Goal: Obtain resource: Download file/media

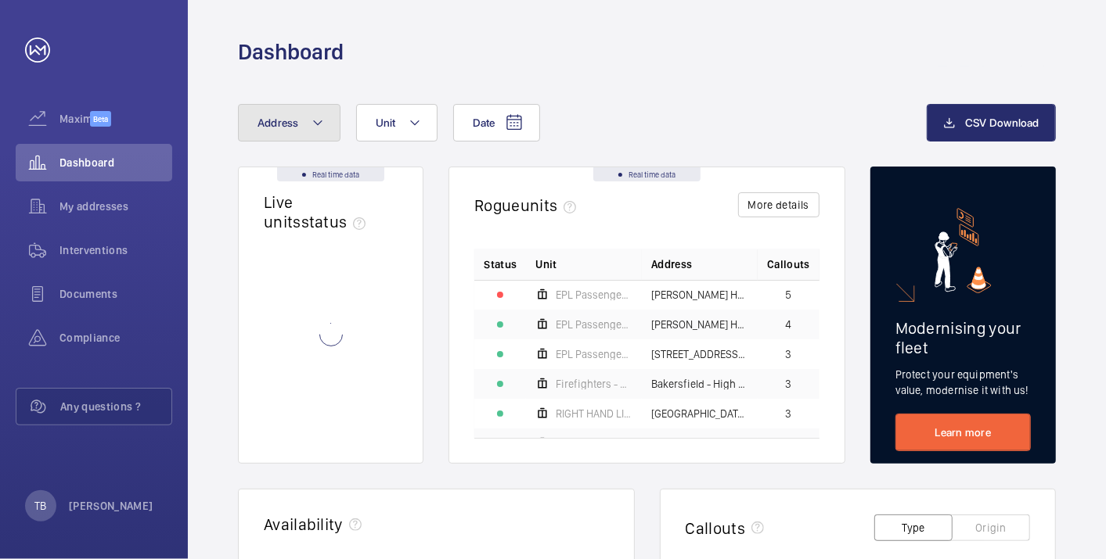
click at [282, 123] on span "Address" at bounding box center [277, 123] width 41 height 13
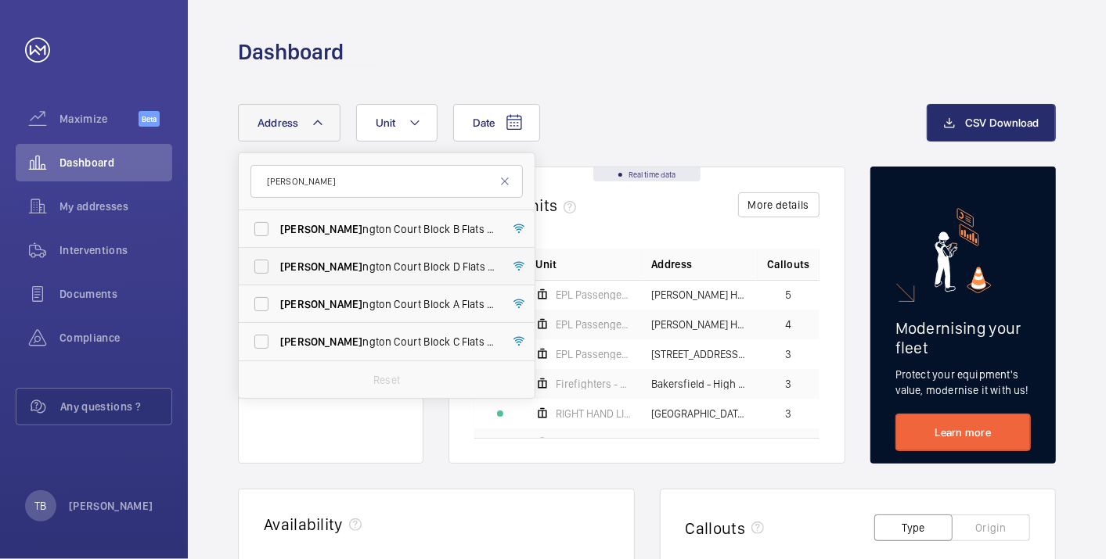
type input "donni"
click at [438, 270] on span "Donni ngton Court Block D Flats 103-120 - High Risk Building - Donni ngton Cour…" at bounding box center [387, 267] width 215 height 16
click at [277, 270] on input "Donni ngton Court Block D Flats 103-120 - High Risk Building - Donni ngton Cour…" at bounding box center [261, 266] width 31 height 31
checkbox input "true"
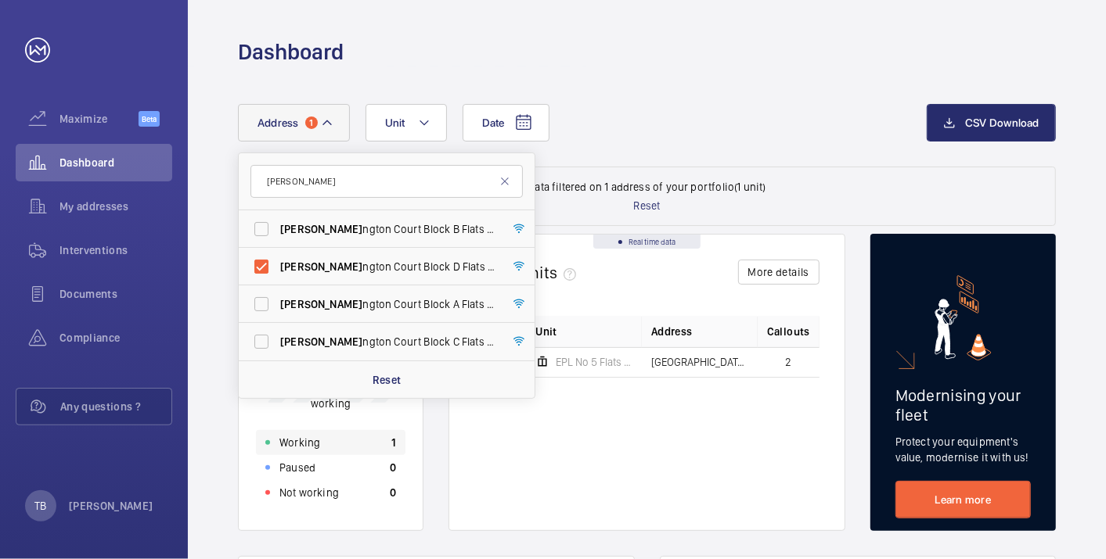
click at [348, 447] on div "Working 1" at bounding box center [330, 442] width 149 height 25
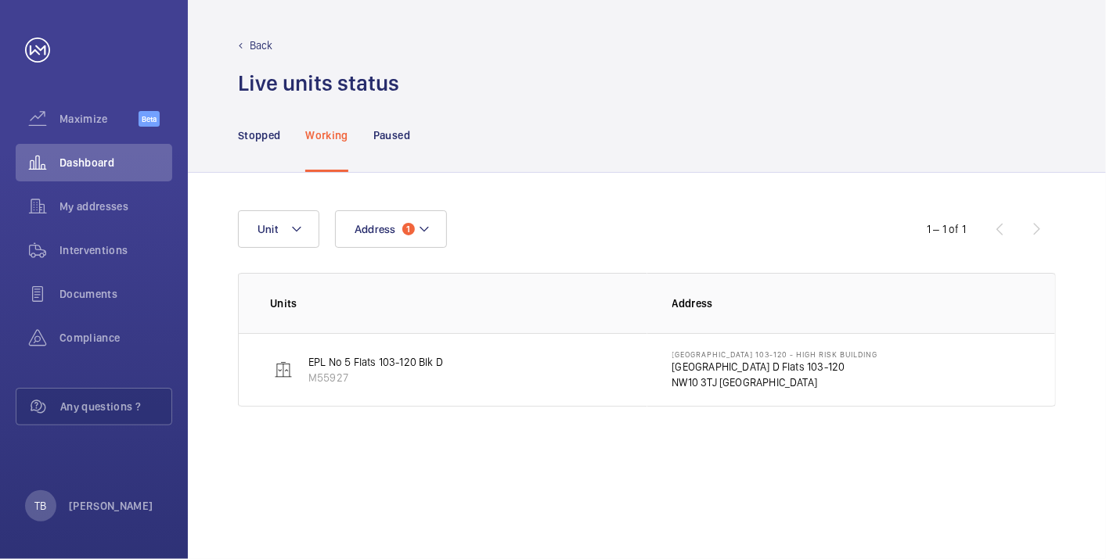
click at [730, 360] on p "Donnington Court Block D Flats 103-120" at bounding box center [775, 367] width 206 height 16
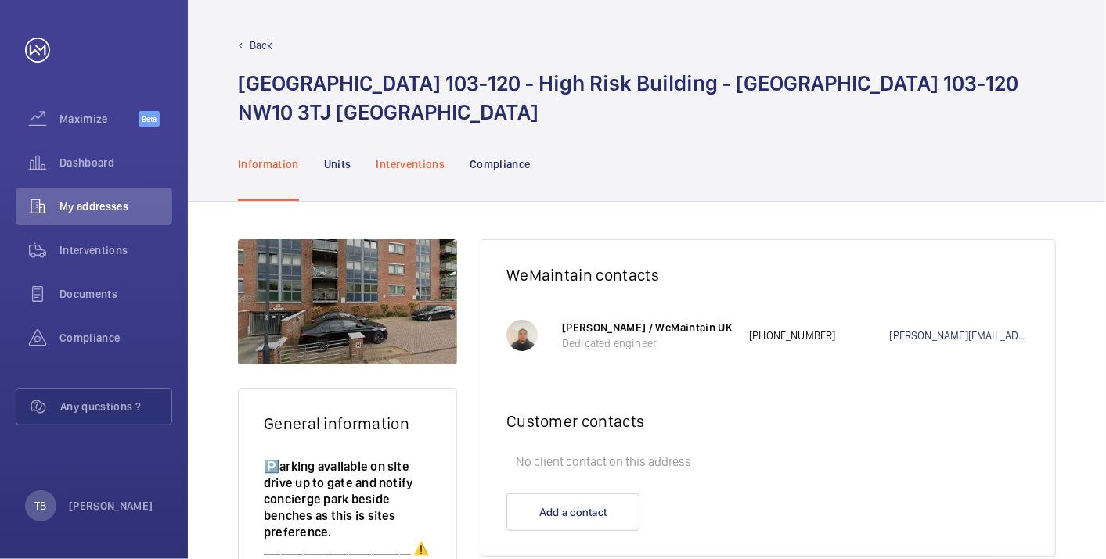
click at [412, 172] on p "Interventions" at bounding box center [410, 164] width 69 height 16
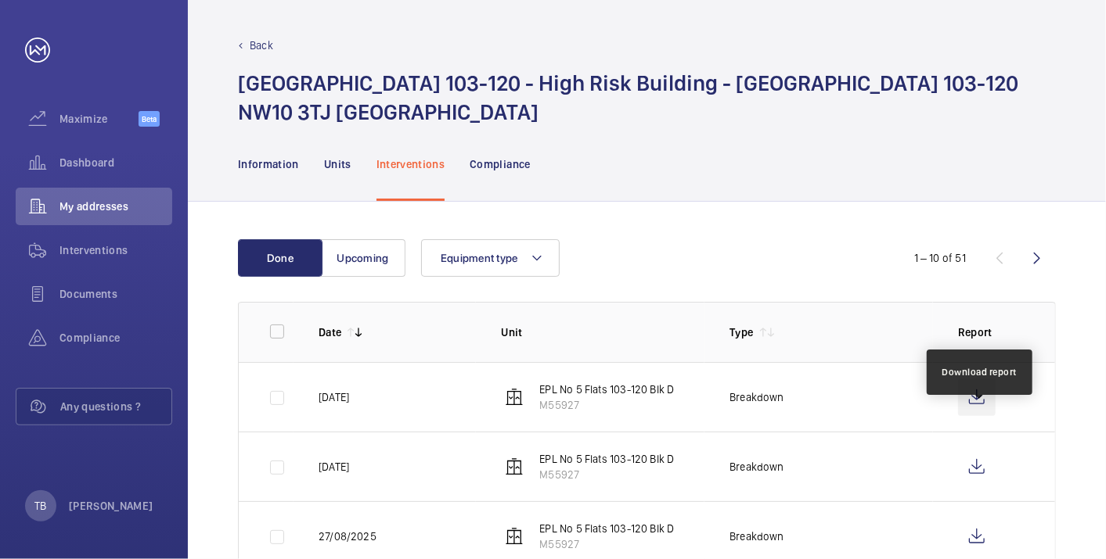
click at [974, 416] on wm-front-icon-button at bounding box center [977, 398] width 38 height 38
click at [980, 416] on wm-front-icon-button at bounding box center [977, 398] width 38 height 38
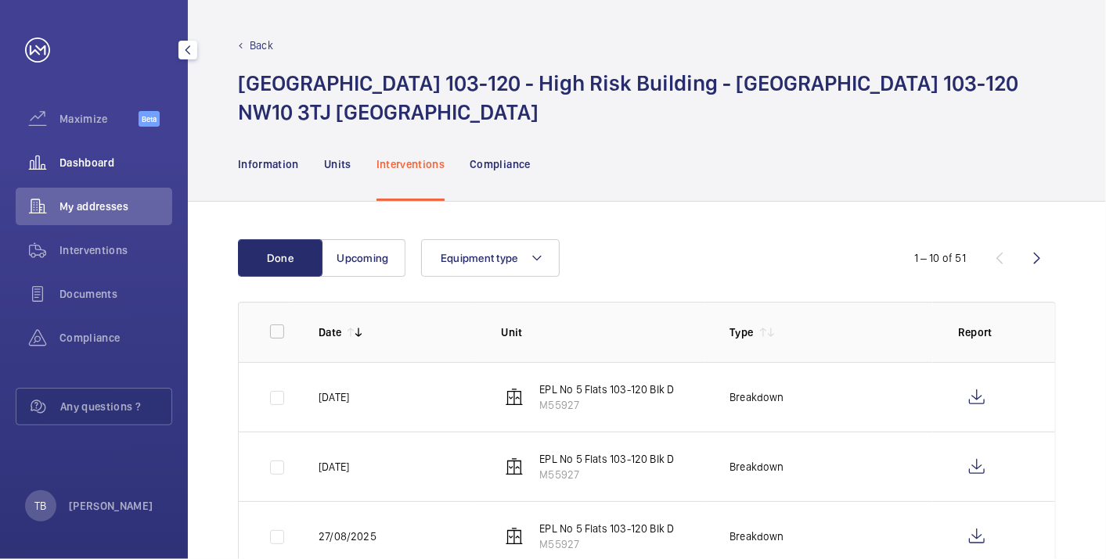
click at [106, 169] on span "Dashboard" at bounding box center [115, 163] width 113 height 16
